Goal: Navigation & Orientation: Find specific page/section

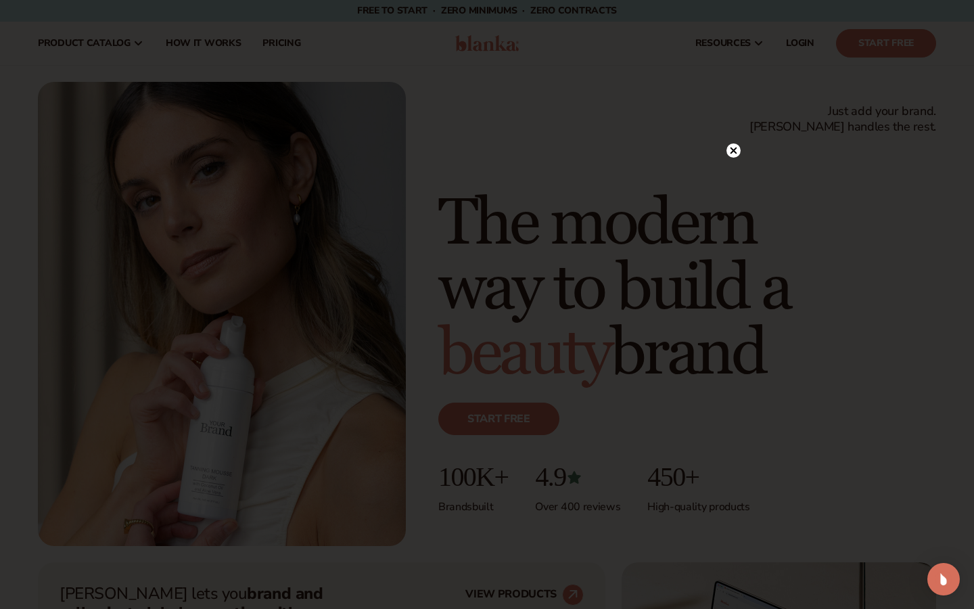
click at [738, 158] on div at bounding box center [733, 150] width 14 height 24
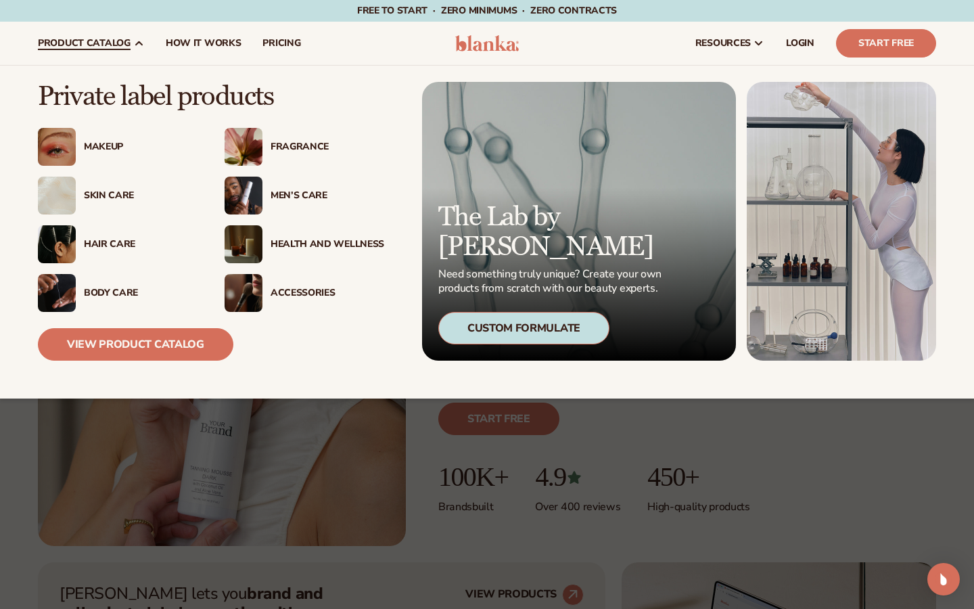
click at [254, 281] on img at bounding box center [244, 293] width 38 height 38
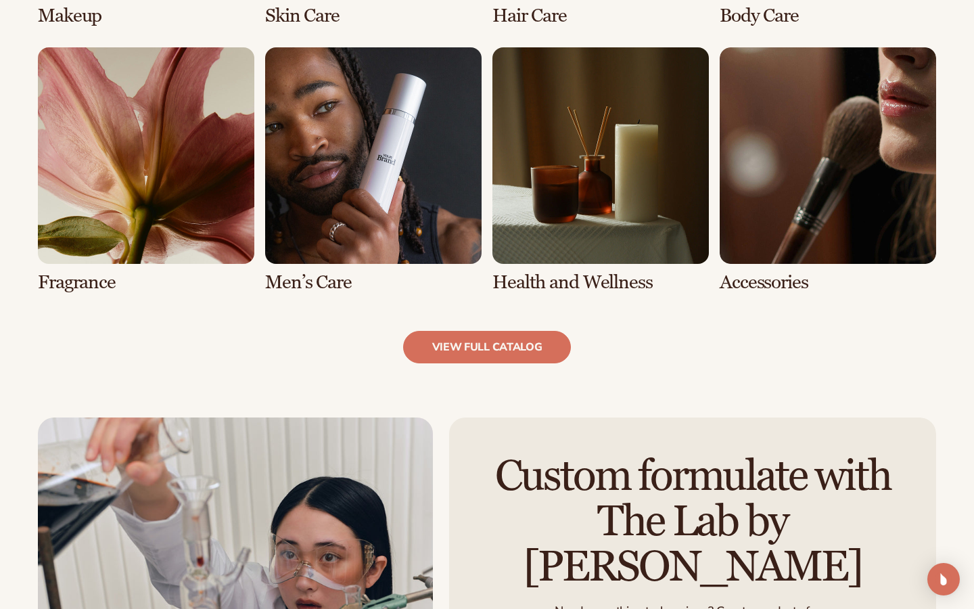
scroll to position [1238, 0]
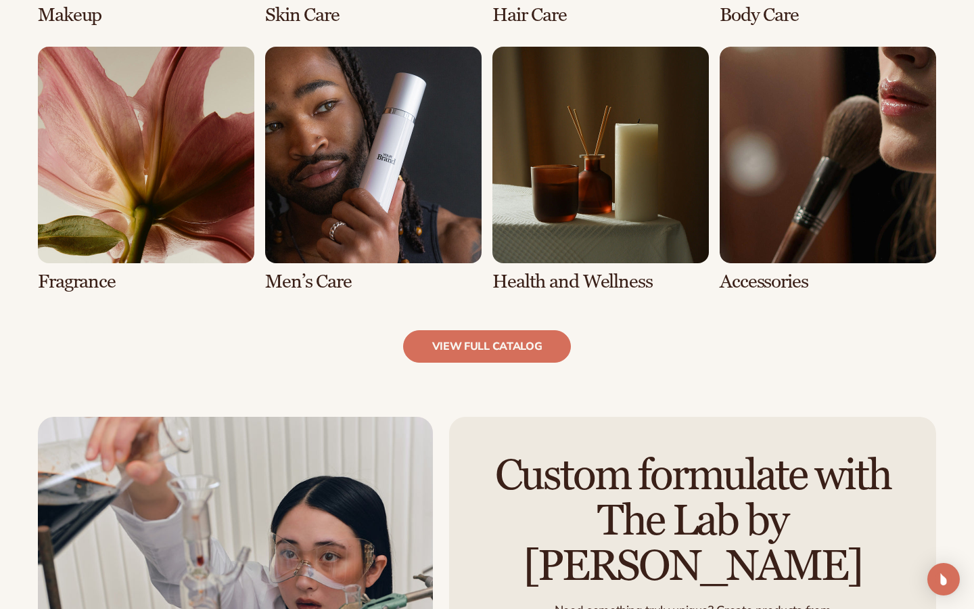
click at [881, 205] on link "8 / 8" at bounding box center [828, 169] width 216 height 245
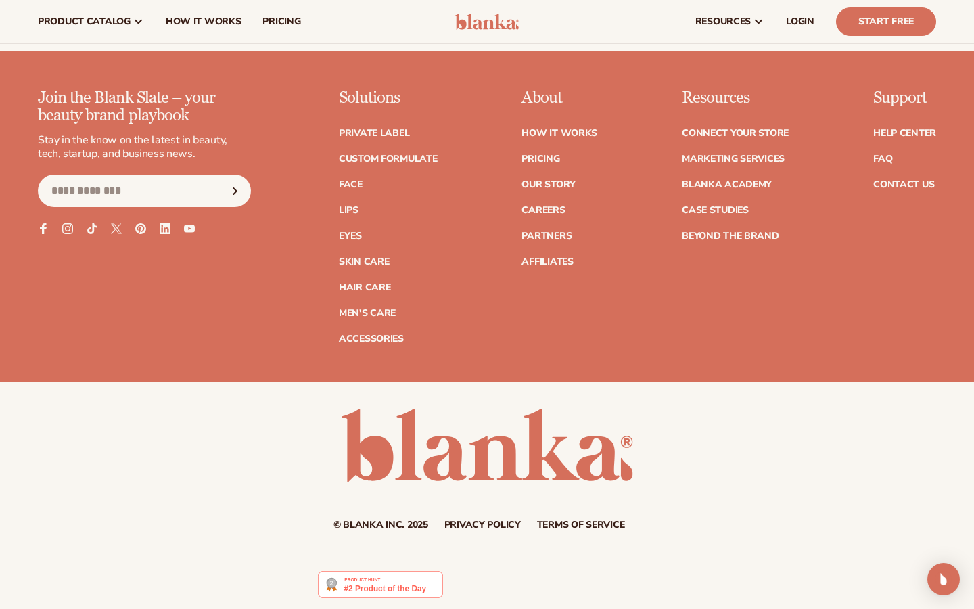
scroll to position [2377, 0]
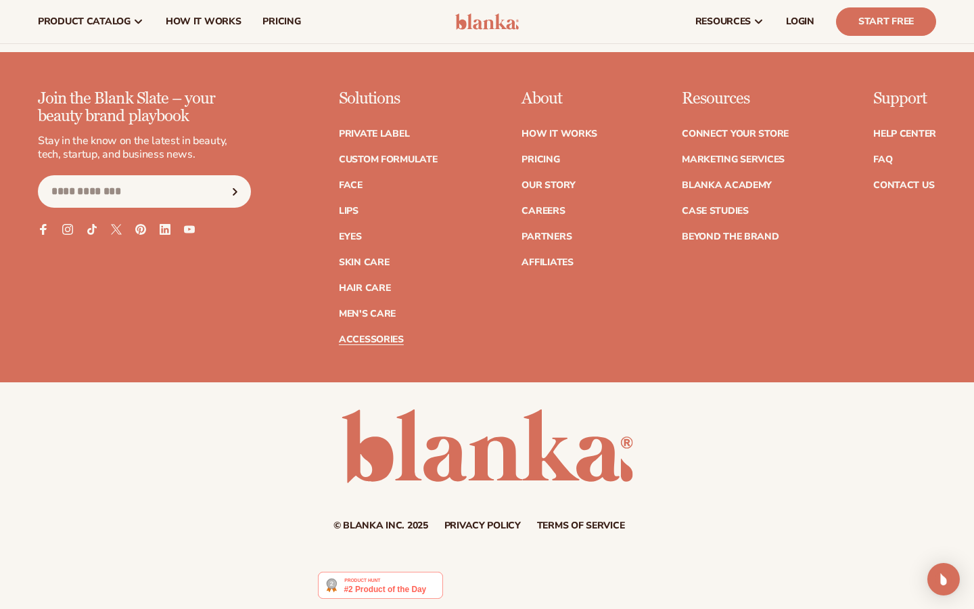
click at [389, 335] on link "Accessories" at bounding box center [371, 339] width 65 height 9
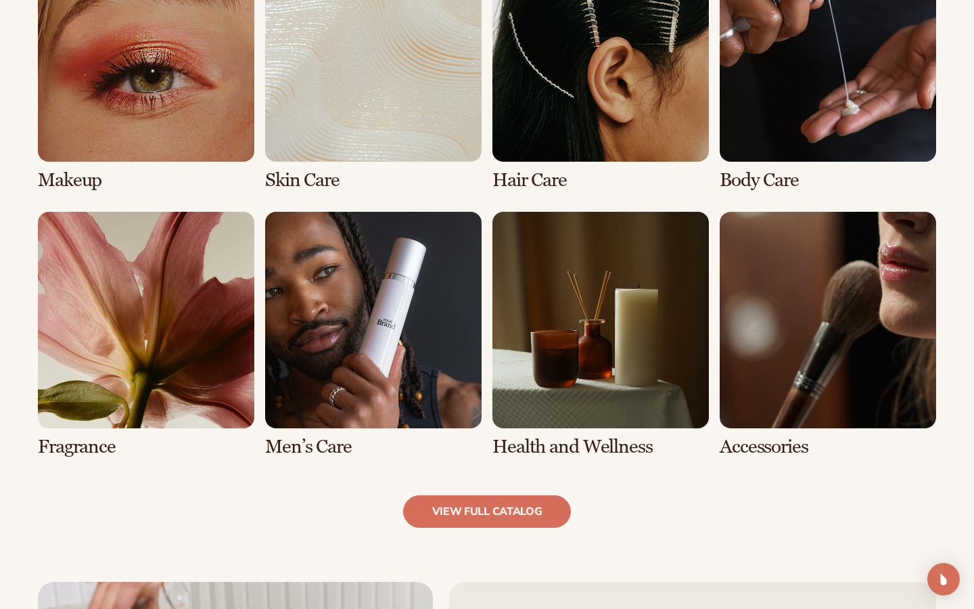
scroll to position [1073, 0]
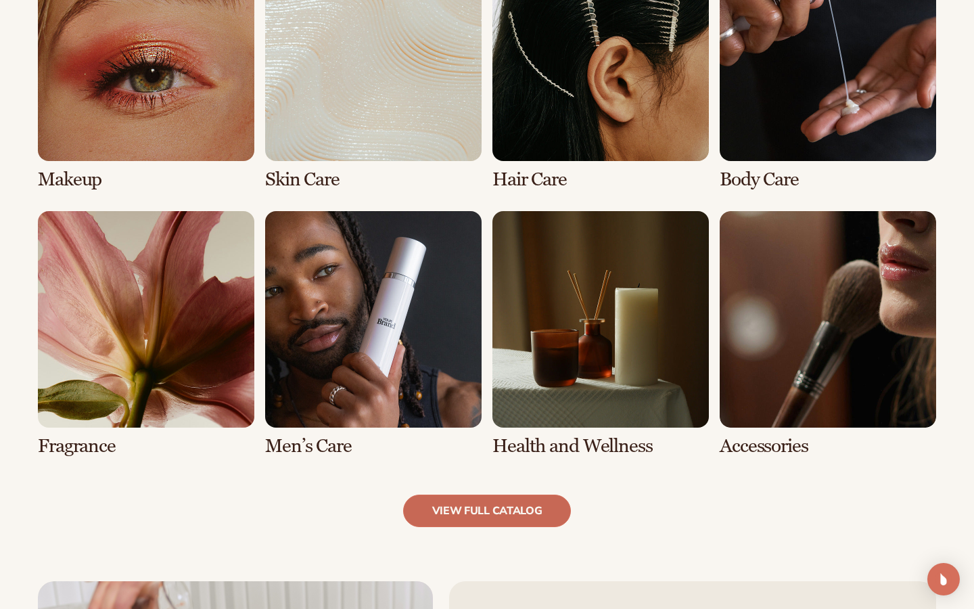
click at [507, 511] on link "view full catalog" at bounding box center [487, 510] width 168 height 32
